Goal: Task Accomplishment & Management: Manage account settings

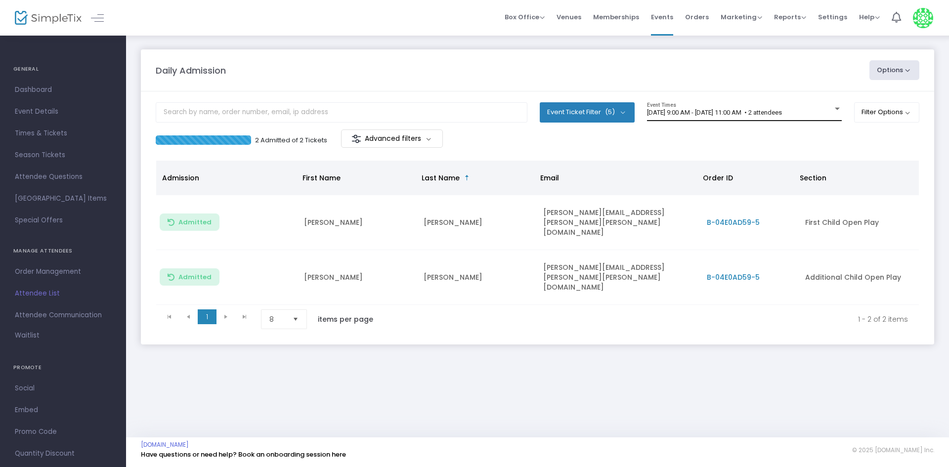
click at [728, 110] on body "Processing... please wait Box Office Sell Tickets Bookings Sell Season Pass Ven…" at bounding box center [474, 233] width 949 height 467
click at [728, 110] on span "[DATE] 9:00 AM - [DATE] 11:00 AM • 2 attendees" at bounding box center [714, 112] width 135 height 7
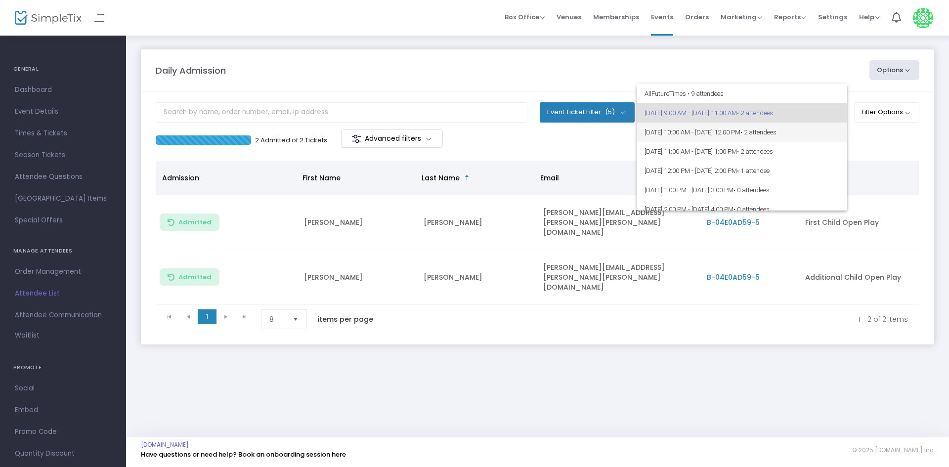
click at [711, 133] on span "[DATE] 10:00 AM - [DATE] 12:00 PM • 2 attendees" at bounding box center [742, 132] width 195 height 19
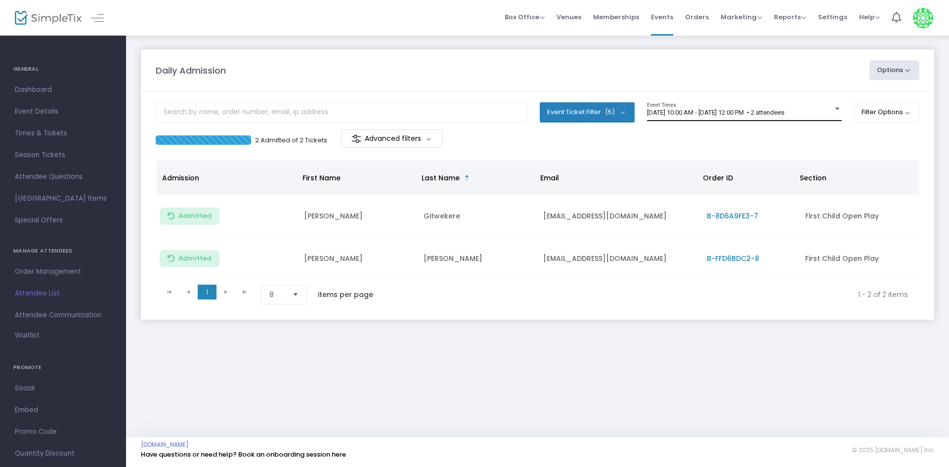
click at [789, 107] on div "[DATE] 10:00 AM - [DATE] 12:00 PM • 2 attendees Event Times" at bounding box center [744, 111] width 195 height 19
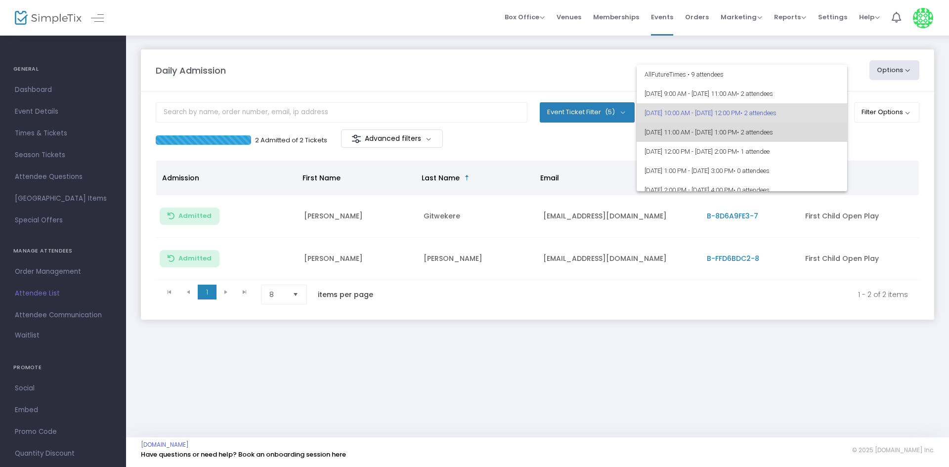
click at [751, 131] on span "[DATE] 11:00 AM - [DATE] 1:00 PM • 2 attendees" at bounding box center [742, 132] width 195 height 19
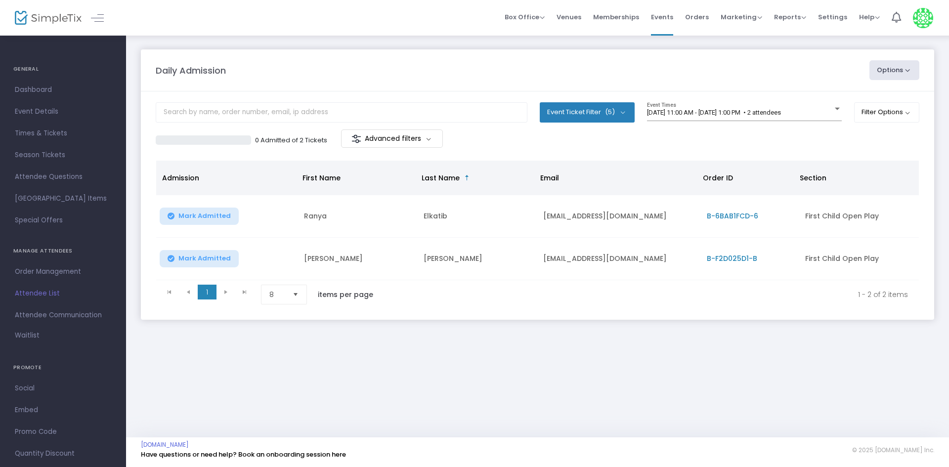
click at [201, 264] on button "Mark Admitted" at bounding box center [199, 258] width 79 height 17
drag, startPoint x: 306, startPoint y: 258, endPoint x: 327, endPoint y: 257, distance: 20.8
click at [327, 257] on td "[PERSON_NAME]" at bounding box center [358, 259] width 120 height 43
copy td "[PERSON_NAME]"
click at [333, 372] on div "Daily Admission Options Import Attendees Export List Print Name Tags Export to …" at bounding box center [537, 236] width 823 height 403
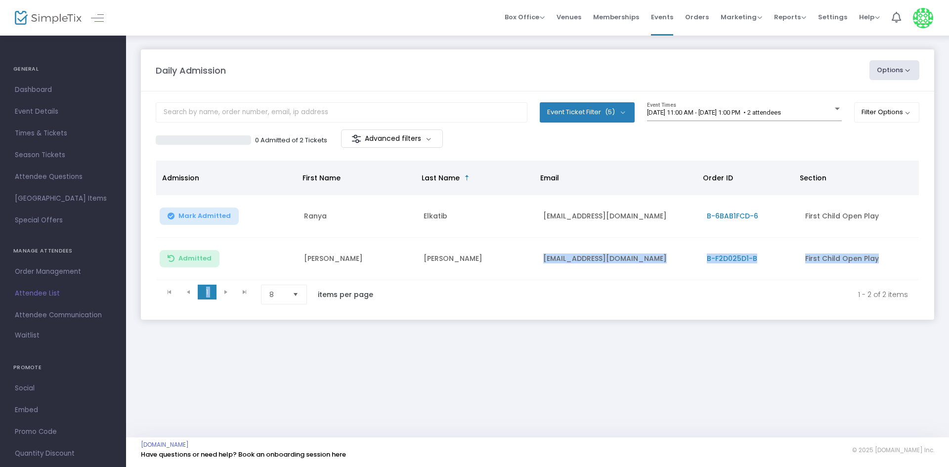
drag, startPoint x: 543, startPoint y: 259, endPoint x: 806, endPoint y: 301, distance: 266.3
click at [806, 301] on kendo-grid "Admission First Name Last Name Email Order ID Section Mark Admitted [PERSON_NAM…" at bounding box center [538, 234] width 764 height 149
click at [659, 328] on div "Daily Admission Options Import Attendees Export List Print Name Tags Export to …" at bounding box center [537, 195] width 823 height 320
drag, startPoint x: 552, startPoint y: 259, endPoint x: 645, endPoint y: 264, distance: 93.6
click at [645, 264] on td "[EMAIL_ADDRESS][DOMAIN_NAME]" at bounding box center [619, 259] width 164 height 43
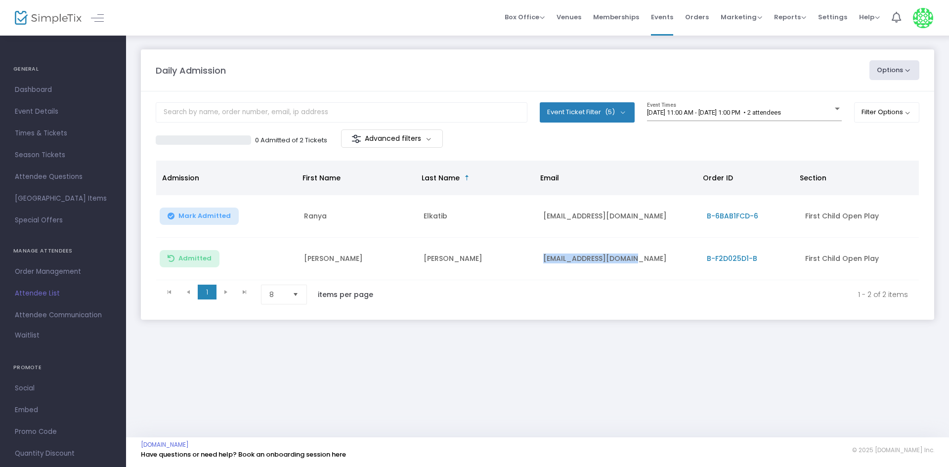
copy td "[EMAIL_ADDRESS][DOMAIN_NAME]"
drag, startPoint x: 578, startPoint y: 370, endPoint x: 597, endPoint y: 294, distance: 78.1
click at [581, 354] on div "Daily Admission Options Import Attendees Export List Print Name Tags Export to …" at bounding box center [537, 236] width 823 height 403
click at [689, 104] on div "[DATE] 11:00 AM - [DATE] 1:00 PM • 2 attendees Event Times" at bounding box center [744, 111] width 195 height 19
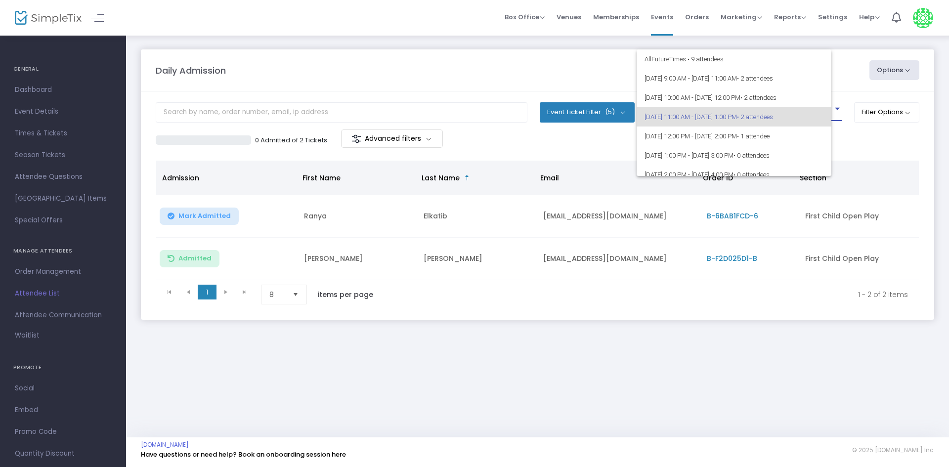
scroll to position [4, 0]
click at [693, 82] on span "[DATE] 9:00 AM - [DATE] 11:00 AM • 2 attendees" at bounding box center [742, 73] width 195 height 19
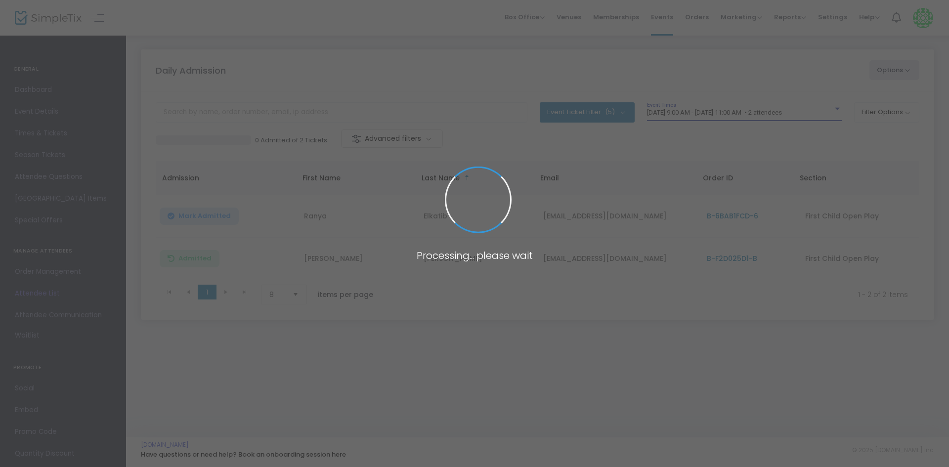
click at [691, 108] on span at bounding box center [474, 233] width 949 height 467
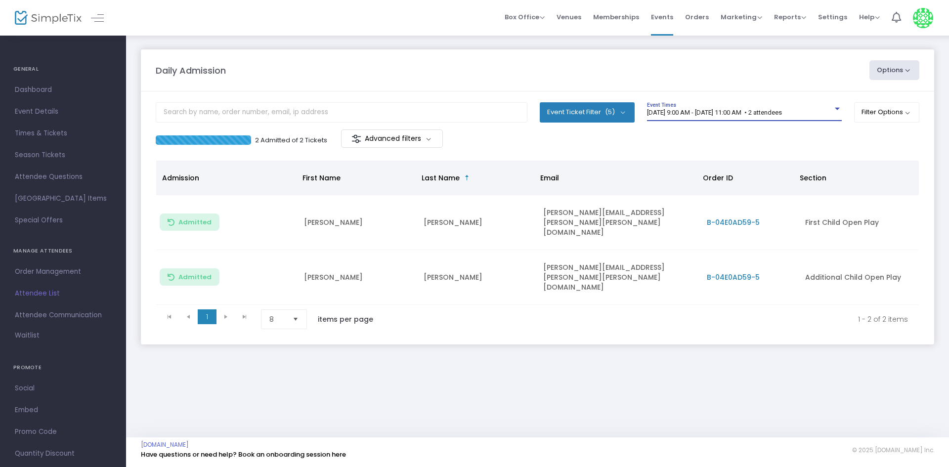
click at [690, 114] on span "[DATE] 9:00 AM - [DATE] 11:00 AM • 2 attendees" at bounding box center [714, 112] width 135 height 7
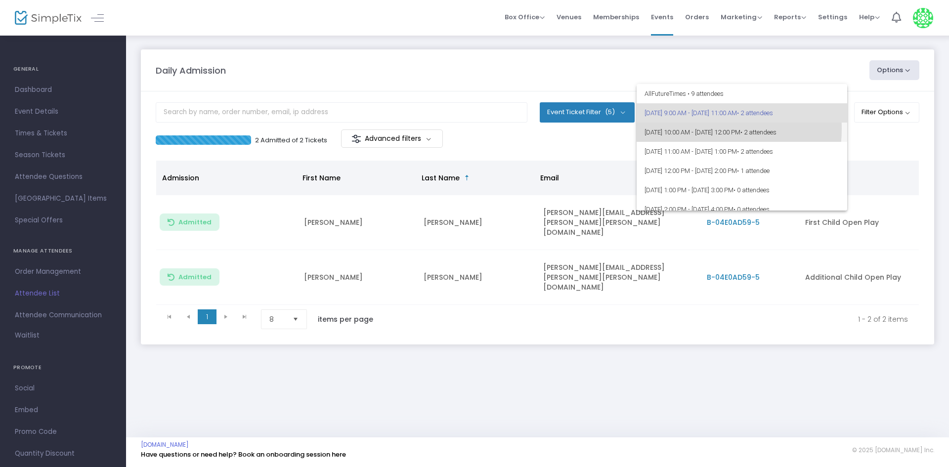
click at [691, 129] on span "[DATE] 10:00 AM - [DATE] 12:00 PM • 2 attendees" at bounding box center [742, 132] width 195 height 19
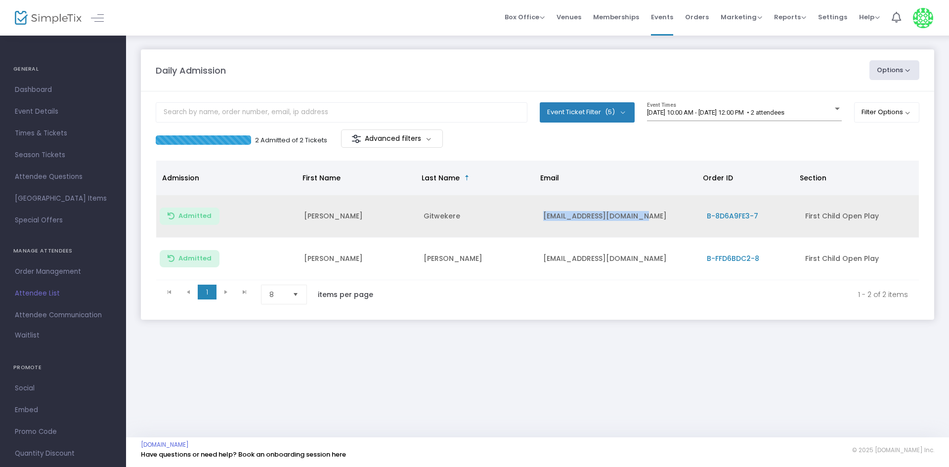
drag, startPoint x: 541, startPoint y: 214, endPoint x: 683, endPoint y: 233, distance: 143.7
click at [683, 233] on td "[EMAIL_ADDRESS][DOMAIN_NAME]" at bounding box center [619, 216] width 164 height 43
copy td "[EMAIL_ADDRESS][DOMAIN_NAME]"
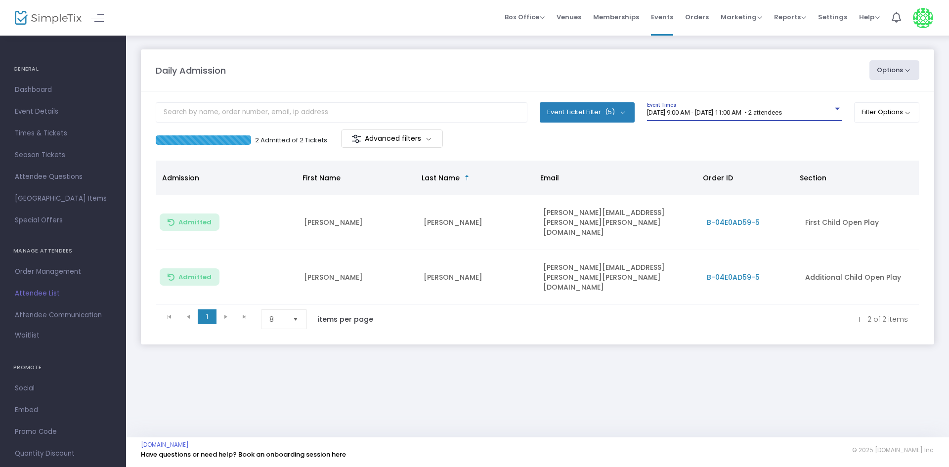
click at [687, 110] on span "[DATE] 9:00 AM - [DATE] 11:00 AM • 2 attendees" at bounding box center [714, 112] width 135 height 7
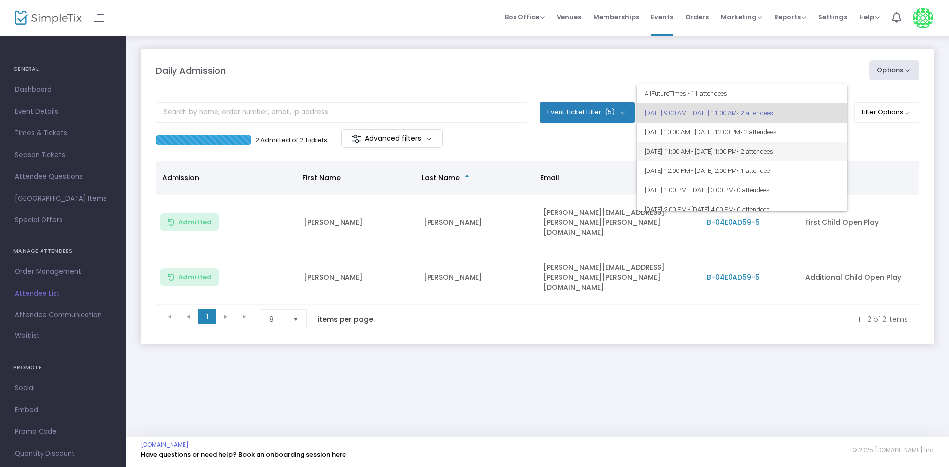
click at [680, 147] on span "[DATE] 11:00 AM - [DATE] 1:00 PM • 2 attendees" at bounding box center [742, 151] width 195 height 19
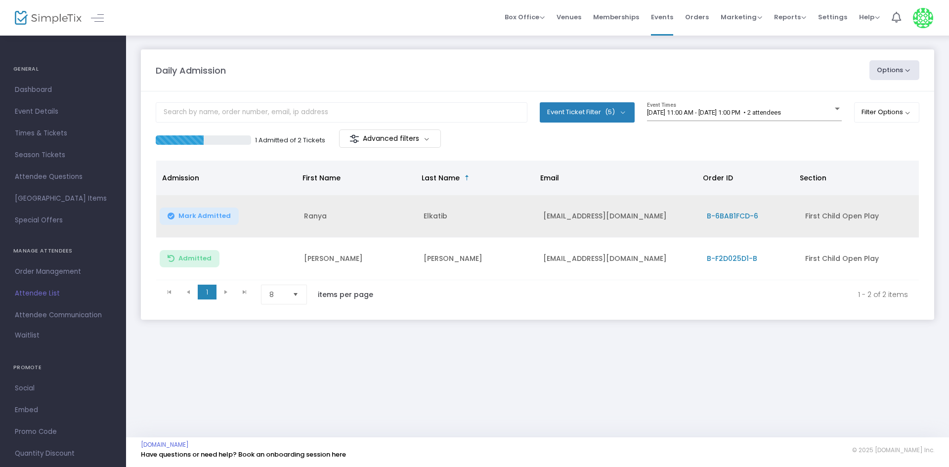
click at [210, 221] on button "Mark Admitted" at bounding box center [199, 216] width 79 height 17
drag, startPoint x: 543, startPoint y: 215, endPoint x: 629, endPoint y: 213, distance: 86.5
click at [629, 213] on td "[EMAIL_ADDRESS][DOMAIN_NAME]" at bounding box center [619, 216] width 164 height 43
copy td "[EMAIL_ADDRESS][DOMAIN_NAME]"
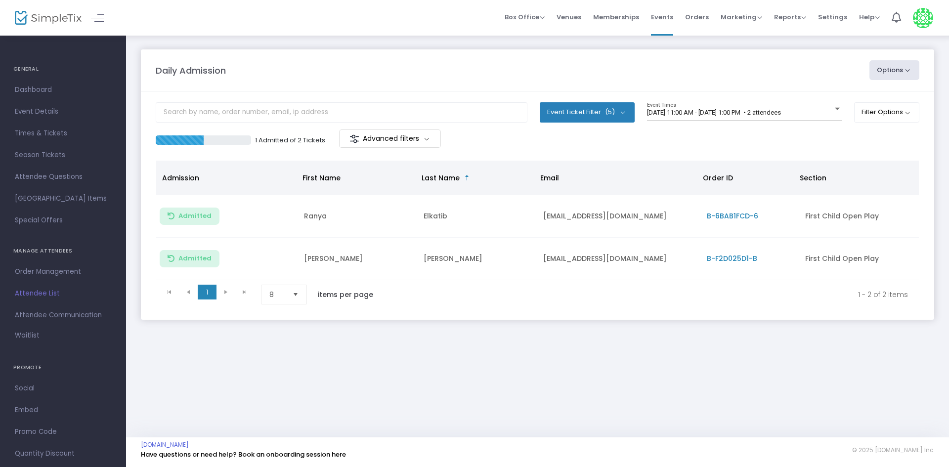
click at [438, 392] on div "Daily Admission Options Import Attendees Export List Print Name Tags Export to …" at bounding box center [537, 236] width 823 height 403
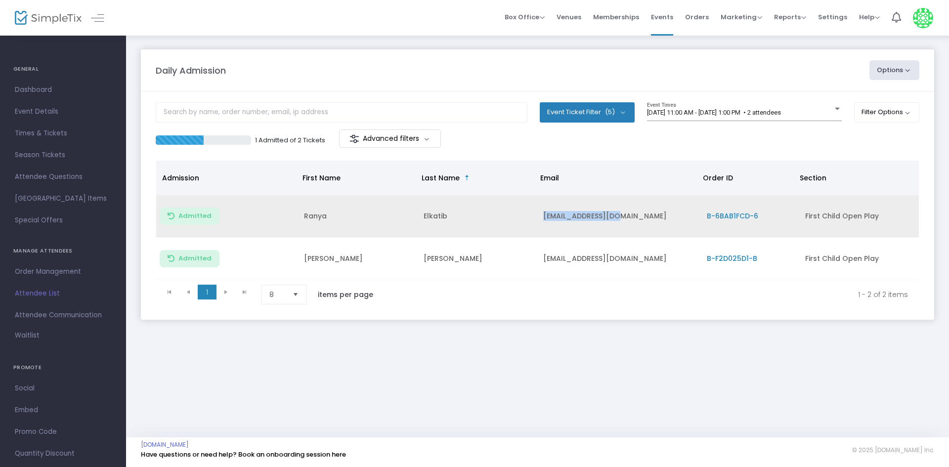
drag, startPoint x: 543, startPoint y: 218, endPoint x: 639, endPoint y: 216, distance: 95.9
click at [639, 216] on td "[EMAIL_ADDRESS][DOMAIN_NAME]" at bounding box center [619, 216] width 164 height 43
copy td "[EMAIL_ADDRESS][DOMAIN_NAME]"
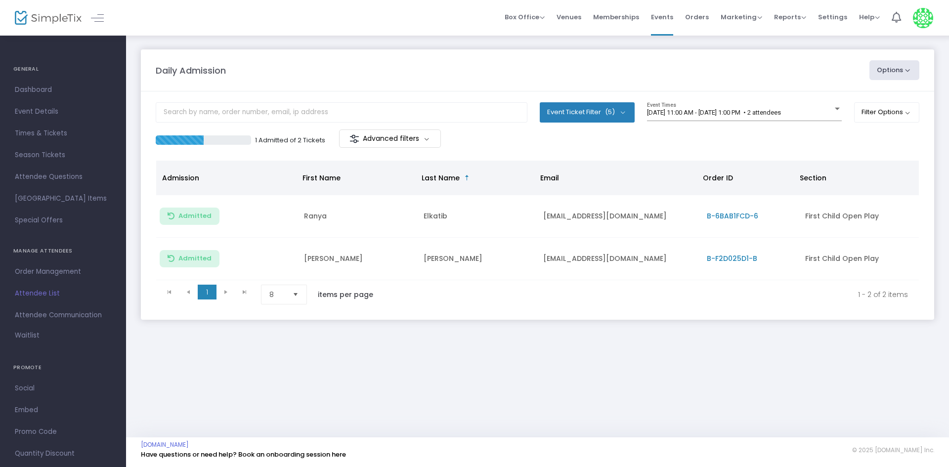
click at [343, 351] on div "Daily Admission Options Import Attendees Export List Print Name Tags Export to …" at bounding box center [537, 195] width 823 height 320
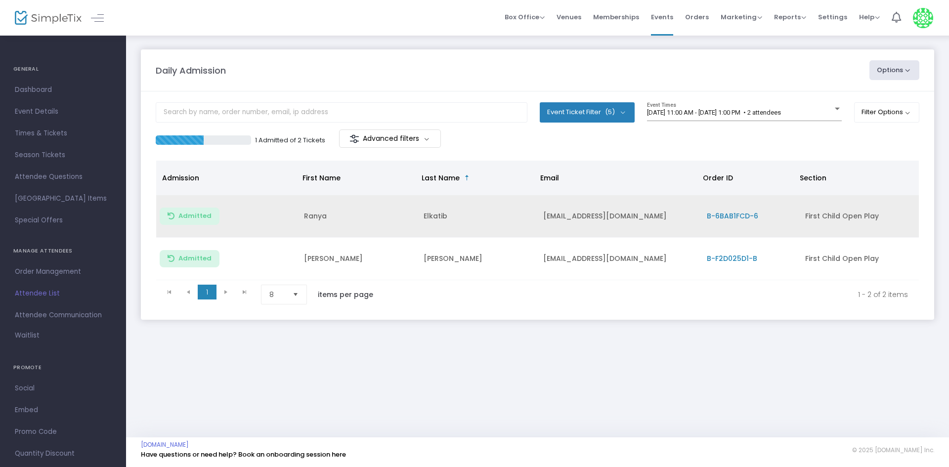
click at [430, 235] on td "Elkatib" at bounding box center [478, 216] width 120 height 43
drag, startPoint x: 539, startPoint y: 217, endPoint x: 627, endPoint y: 219, distance: 87.6
click at [627, 219] on td "[EMAIL_ADDRESS][DOMAIN_NAME]" at bounding box center [619, 216] width 164 height 43
copy td "[EMAIL_ADDRESS][DOMAIN_NAME]"
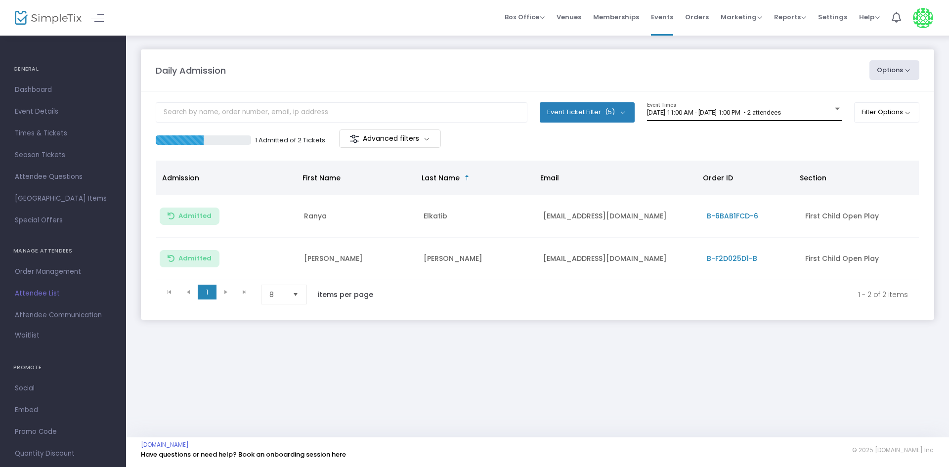
click at [781, 113] on span "[DATE] 11:00 AM - [DATE] 1:00 PM • 2 attendees" at bounding box center [714, 112] width 134 height 7
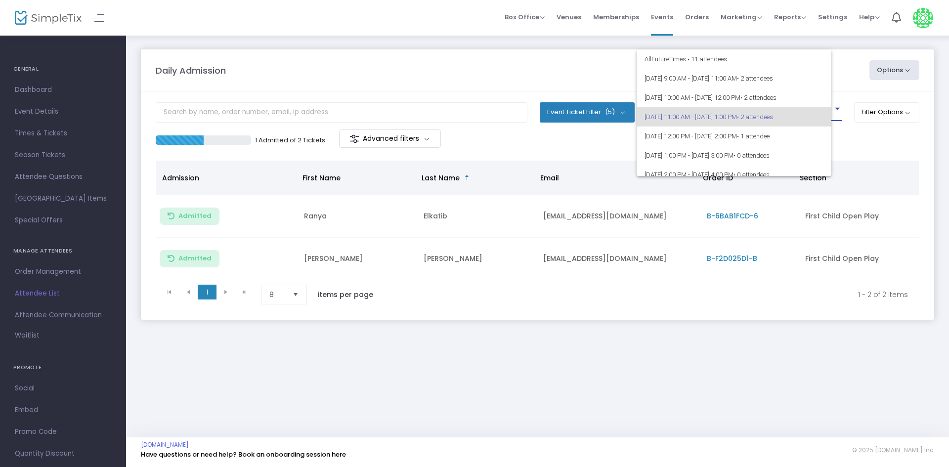
scroll to position [4, 0]
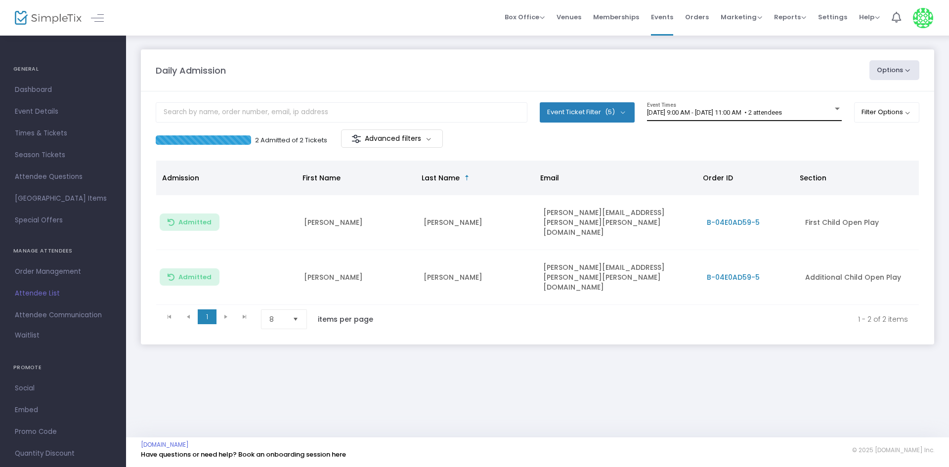
click at [742, 114] on span "[DATE] 9:00 AM - [DATE] 11:00 AM • 2 attendees" at bounding box center [714, 112] width 135 height 7
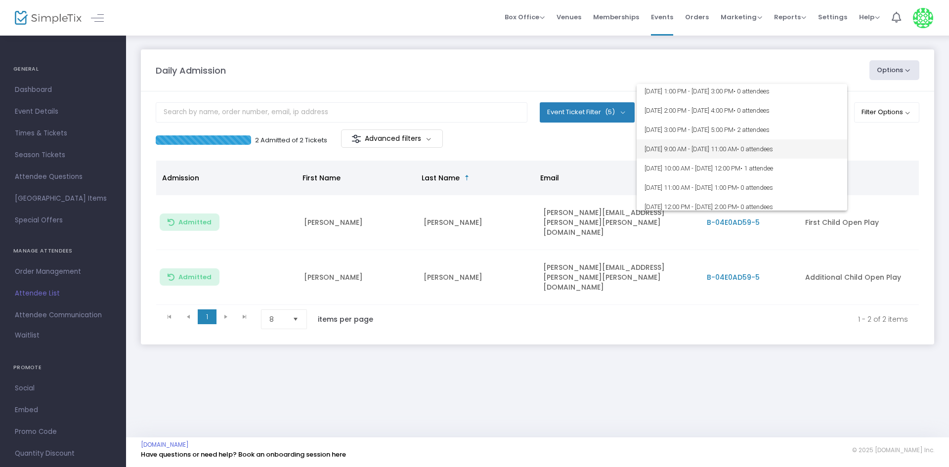
scroll to position [49, 0]
click at [721, 119] on span "8/24/2025 @ 12:00 PM - 8/24/2025 @ 2:00 PM • 1 attendee" at bounding box center [742, 121] width 195 height 19
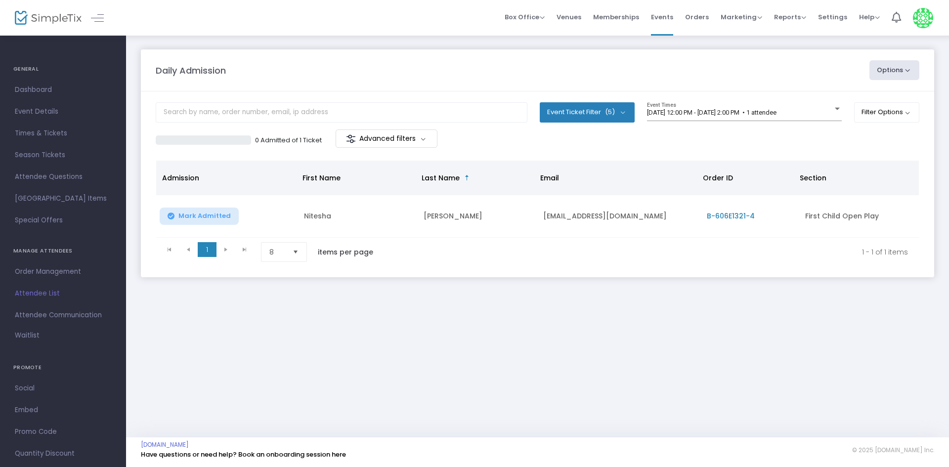
click at [721, 119] on div "8/24/2025 @ 12:00 PM - 8/24/2025 @ 2:00 PM • 1 attendee Event Times" at bounding box center [744, 111] width 195 height 19
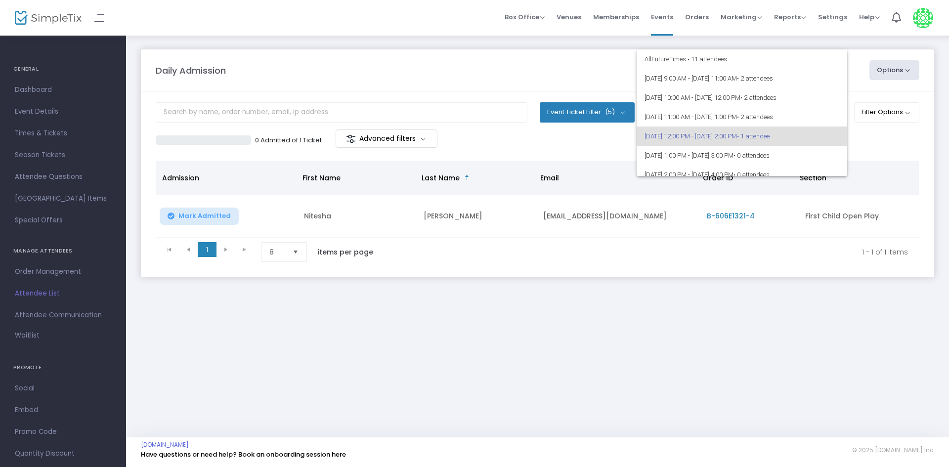
scroll to position [24, 0]
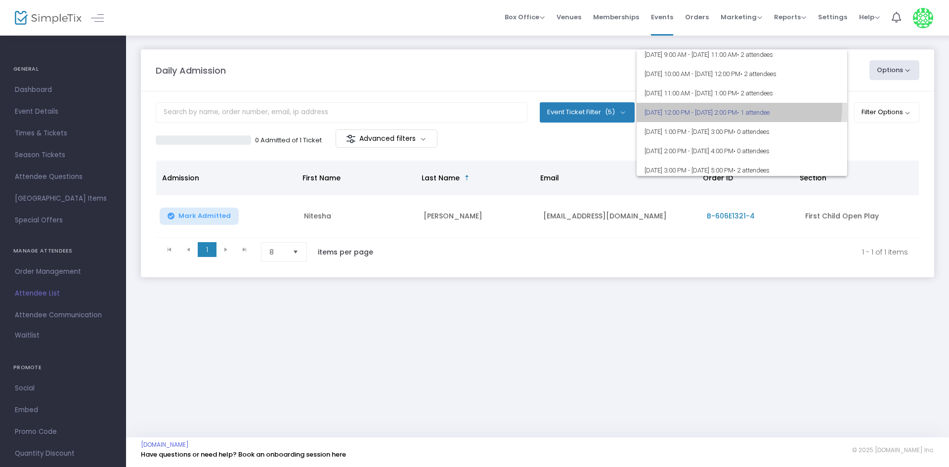
click at [720, 105] on span "8/24/2025 @ 12:00 PM - 8/24/2025 @ 2:00 PM • 1 attendee" at bounding box center [742, 112] width 195 height 19
